Goal: Contribute content: Contribute content

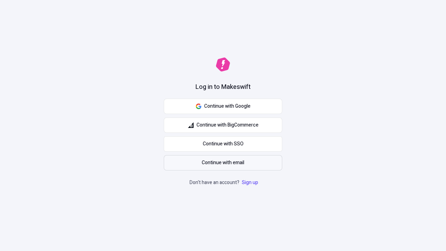
click at [223, 163] on span "Continue with email" at bounding box center [223, 163] width 43 height 8
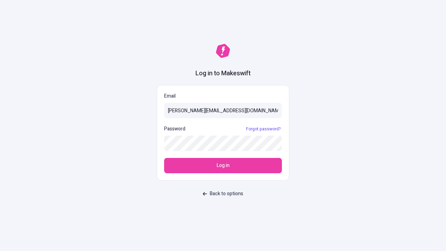
type input "[PERSON_NAME][EMAIL_ADDRESS][DOMAIN_NAME]"
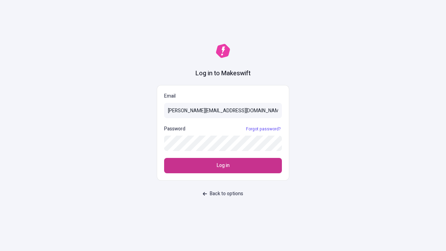
click at [223, 166] on span "Log in" at bounding box center [223, 166] width 13 height 8
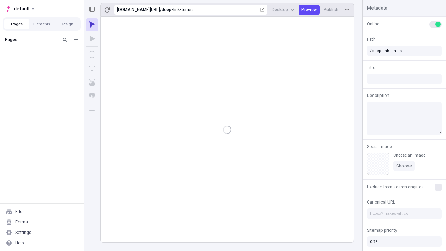
type input "/deep-link-tenuis"
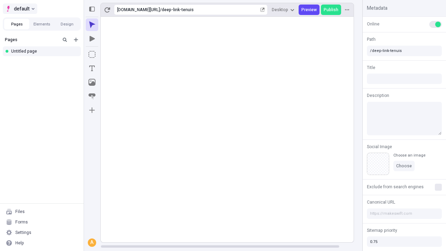
click at [20, 9] on span "default" at bounding box center [22, 9] width 16 height 8
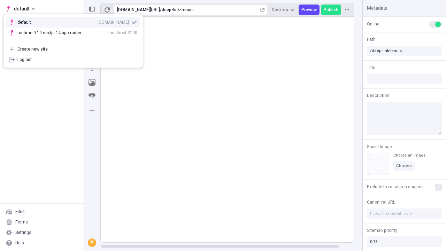
click at [98, 21] on div "qee9k4dy7d.staging.makeswift.site" at bounding box center [113, 23] width 31 height 6
click at [76, 40] on icon "Add new" at bounding box center [76, 40] width 4 height 4
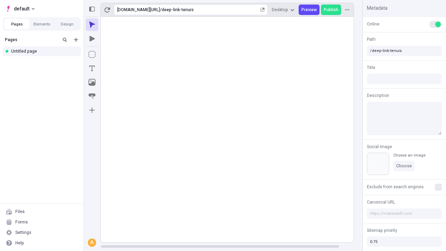
click at [44, 62] on div "Blank page" at bounding box center [43, 64] width 67 height 10
type input "/page"
click at [92, 54] on icon "Box" at bounding box center [92, 54] width 7 height 7
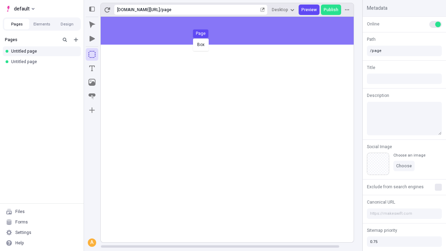
click at [234, 31] on div "Box Page" at bounding box center [223, 125] width 446 height 251
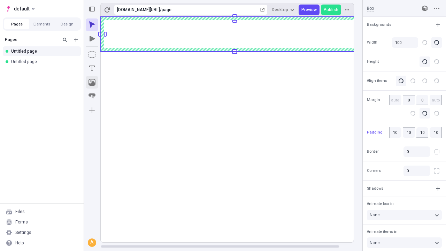
click at [92, 82] on icon "Image" at bounding box center [92, 82] width 7 height 7
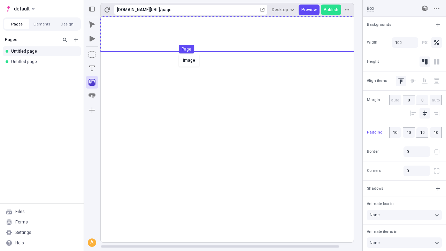
click at [234, 34] on div "Image Page" at bounding box center [223, 125] width 446 height 251
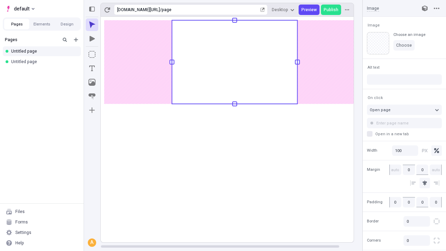
click at [92, 68] on icon "Text" at bounding box center [92, 69] width 6 height 6
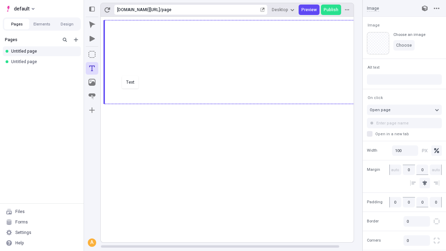
click at [234, 103] on div "Text" at bounding box center [223, 125] width 446 height 251
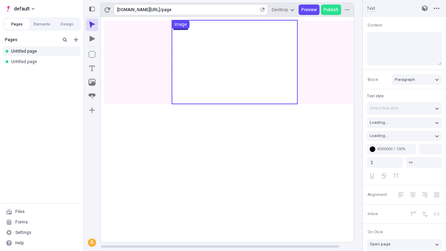
type textarea "Efficiently supply seamless action items, and proactively create cloud-centric …"
type input "18"
type input "1.5"
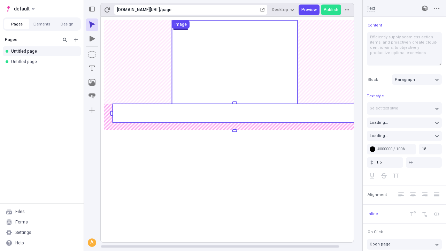
click at [234, 113] on rect at bounding box center [235, 113] width 244 height 19
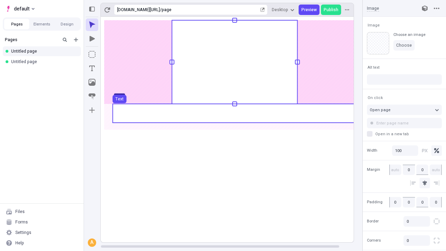
click at [234, 113] on use at bounding box center [235, 113] width 244 height 19
click at [234, 113] on rect at bounding box center [235, 130] width 268 height 226
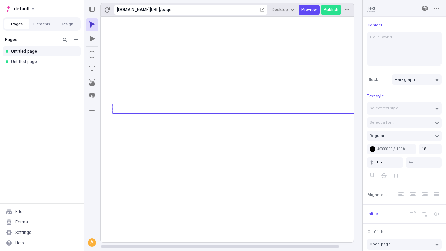
type textarea "Hello, world!"
click at [92, 82] on icon "Image" at bounding box center [92, 82] width 7 height 7
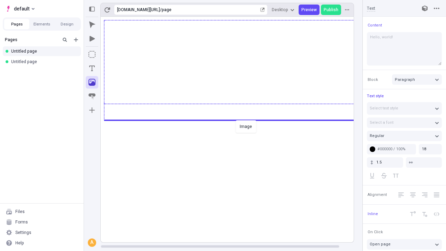
click at [234, 120] on div "Image" at bounding box center [223, 125] width 446 height 251
